Goal: Information Seeking & Learning: Learn about a topic

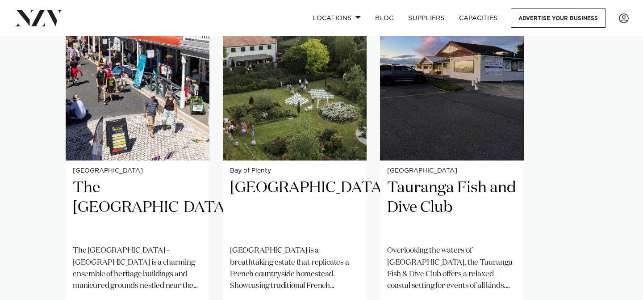
scroll to position [702, 0]
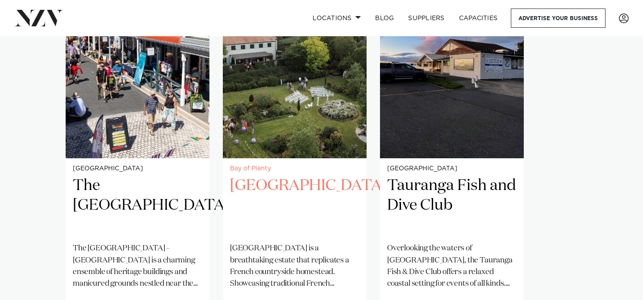
click at [266, 176] on h2 "Villa Vie" at bounding box center [295, 206] width 130 height 60
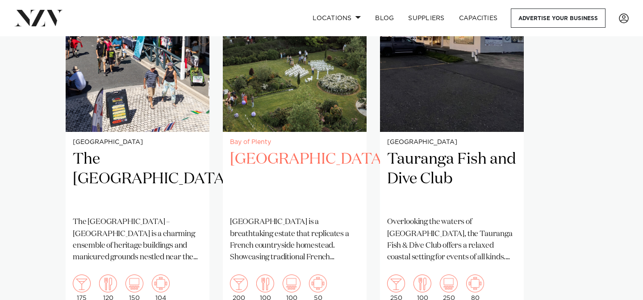
scroll to position [729, 0]
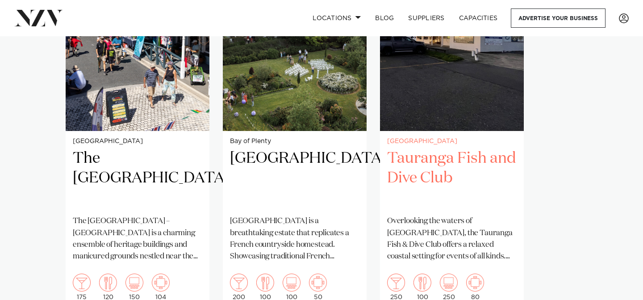
click at [416, 158] on h2 "Tauranga Fish and Dive Club" at bounding box center [452, 178] width 130 height 60
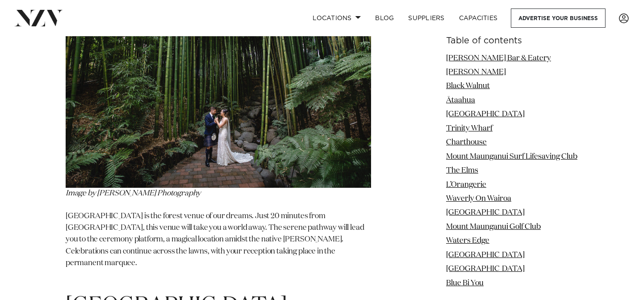
scroll to position [6053, 0]
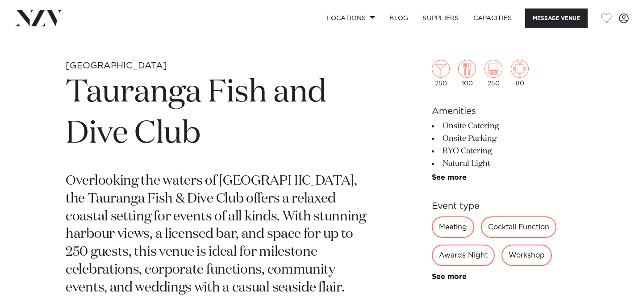
scroll to position [317, 0]
